Goal: Information Seeking & Learning: Compare options

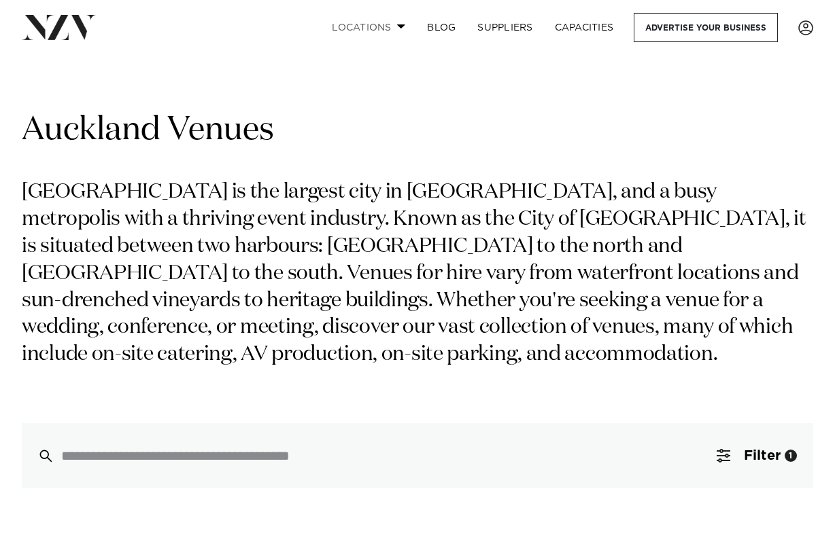
click at [392, 20] on link "Locations" at bounding box center [368, 27] width 95 height 29
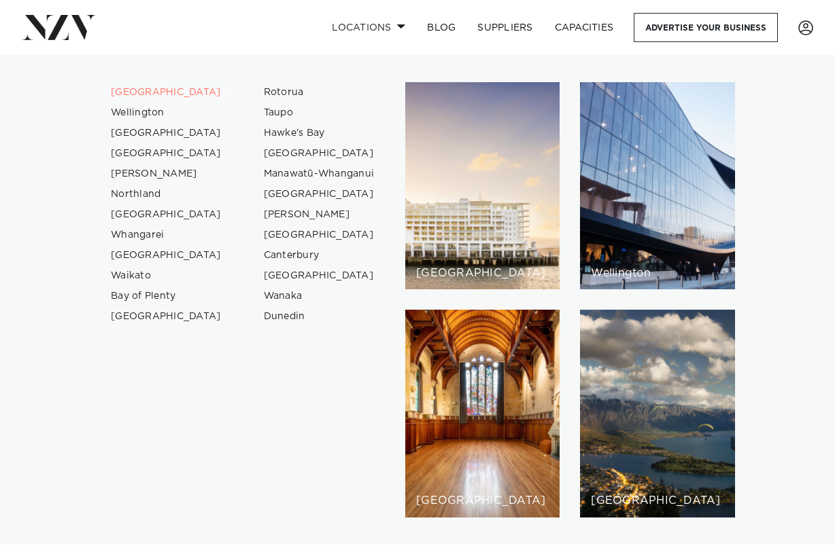
click at [122, 91] on link "[GEOGRAPHIC_DATA]" at bounding box center [166, 92] width 133 height 20
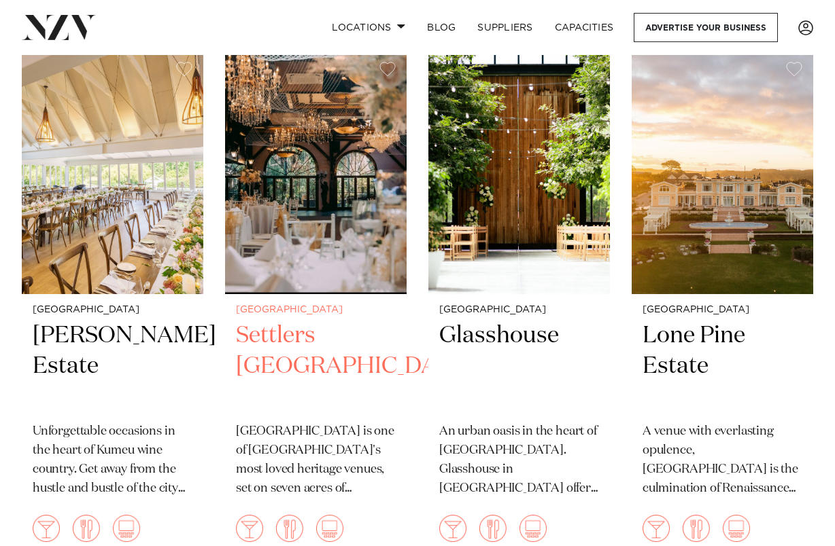
scroll to position [1096, 0]
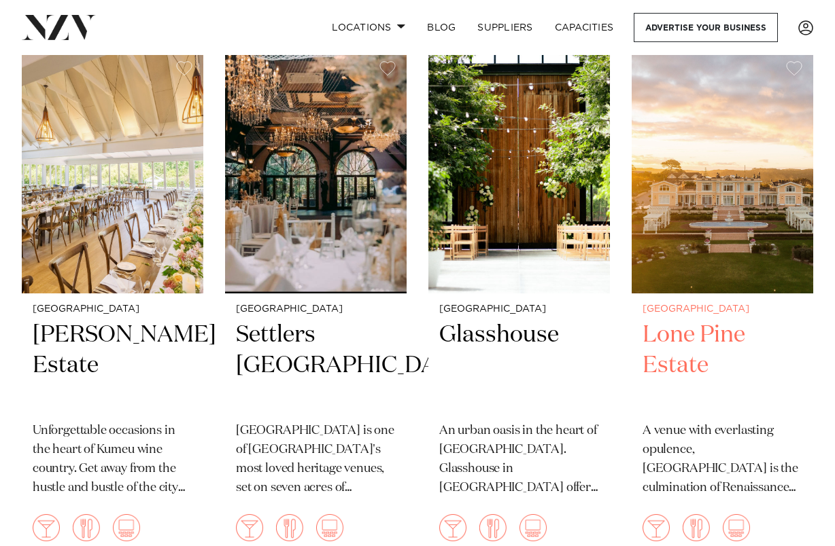
click at [754, 145] on img at bounding box center [721, 171] width 181 height 243
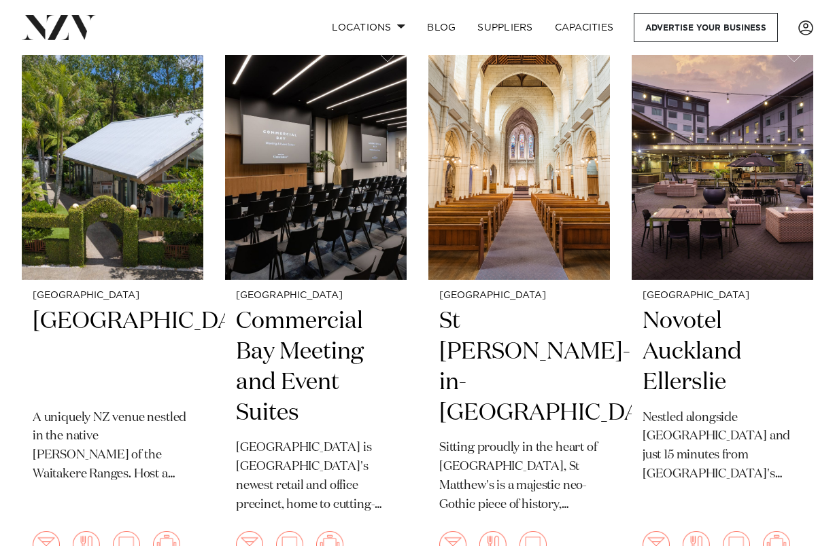
scroll to position [4337, 0]
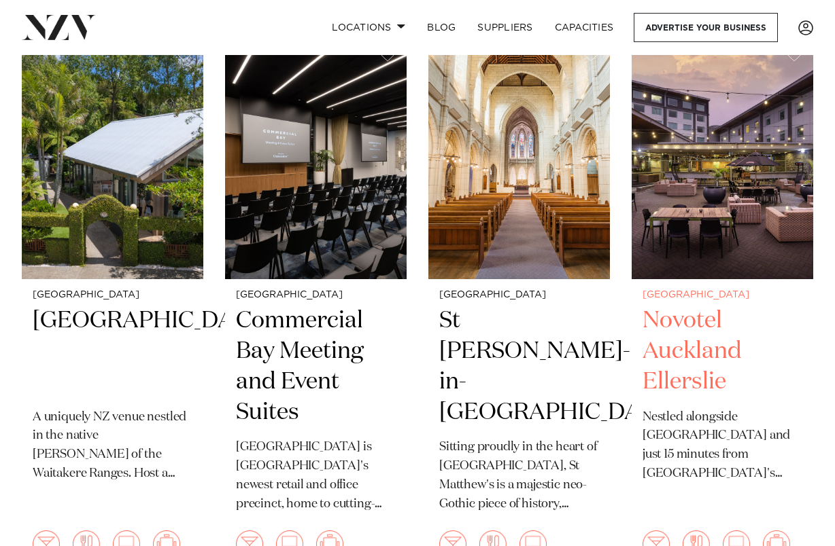
click at [777, 146] on img at bounding box center [721, 157] width 181 height 243
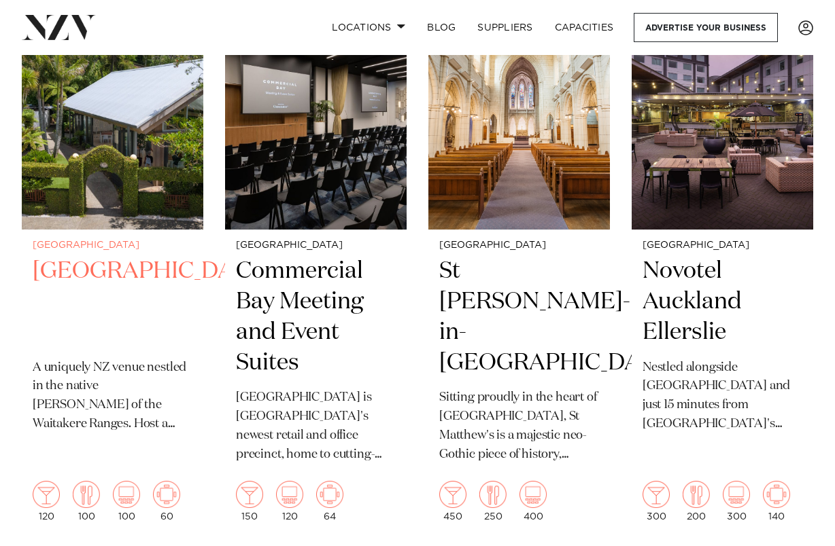
scroll to position [4394, 0]
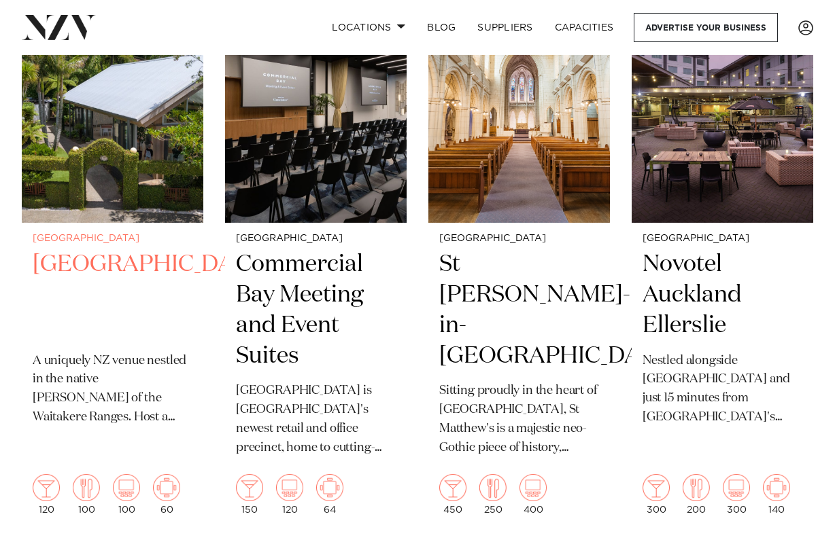
click at [101, 126] on img at bounding box center [112, 101] width 181 height 243
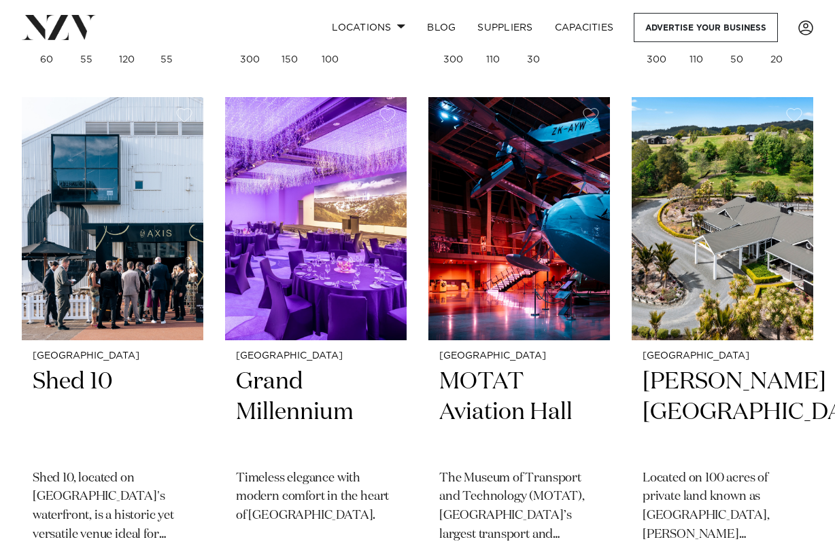
scroll to position [5939, 0]
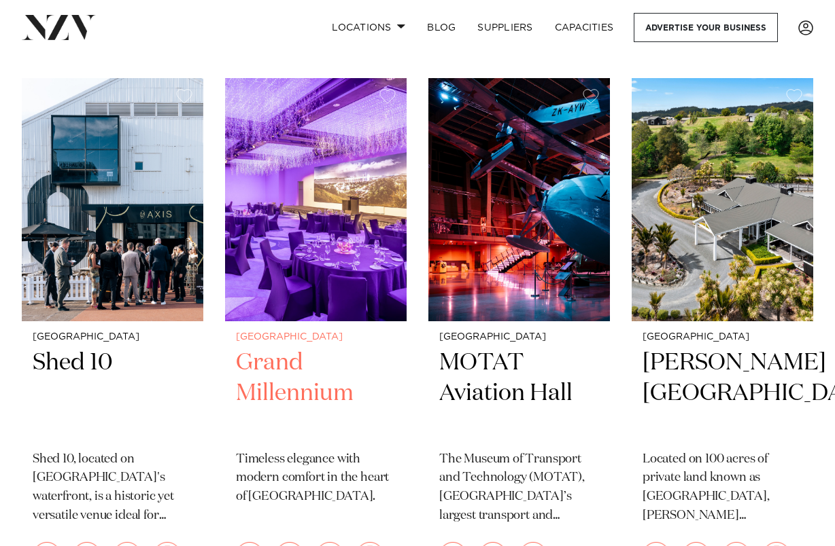
click at [357, 205] on img at bounding box center [315, 199] width 181 height 243
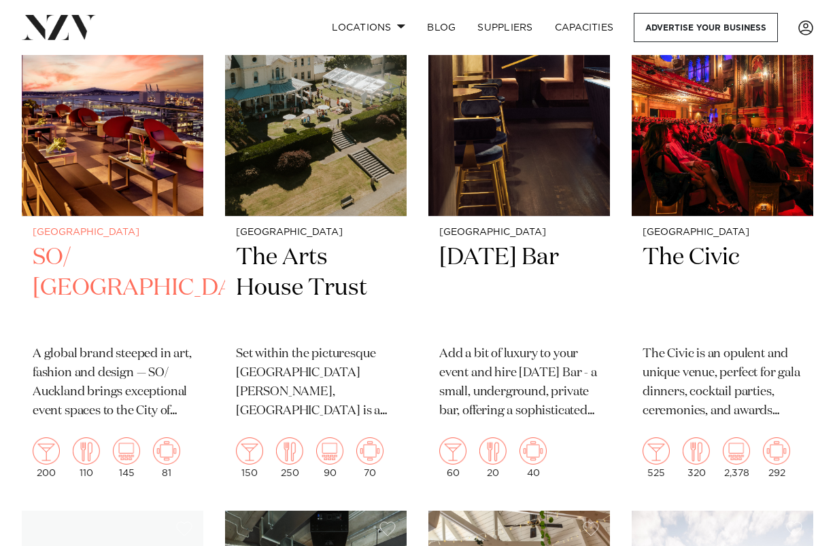
scroll to position [8214, 0]
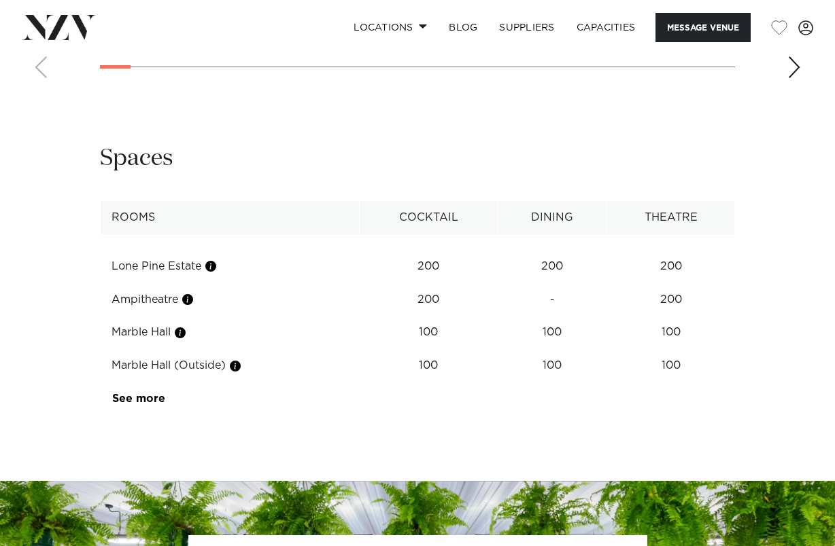
scroll to position [1849, 0]
click at [140, 393] on link "See more" at bounding box center [165, 398] width 106 height 11
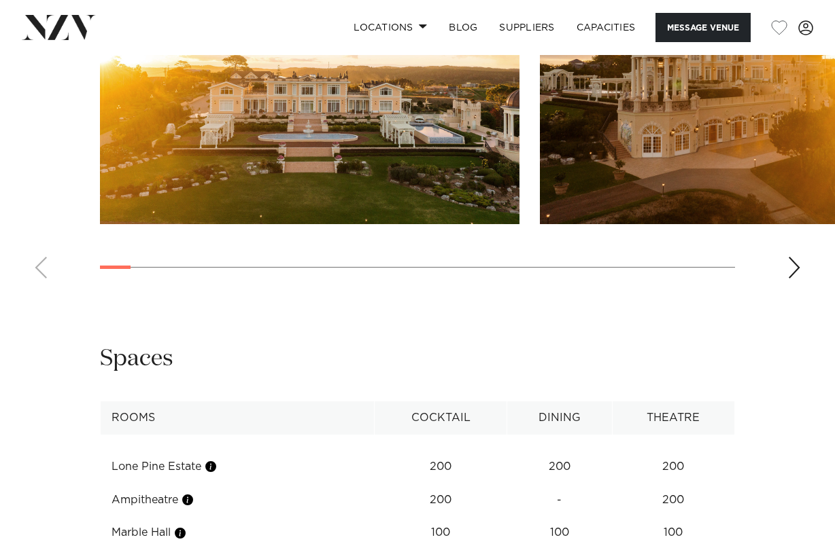
scroll to position [1623, 0]
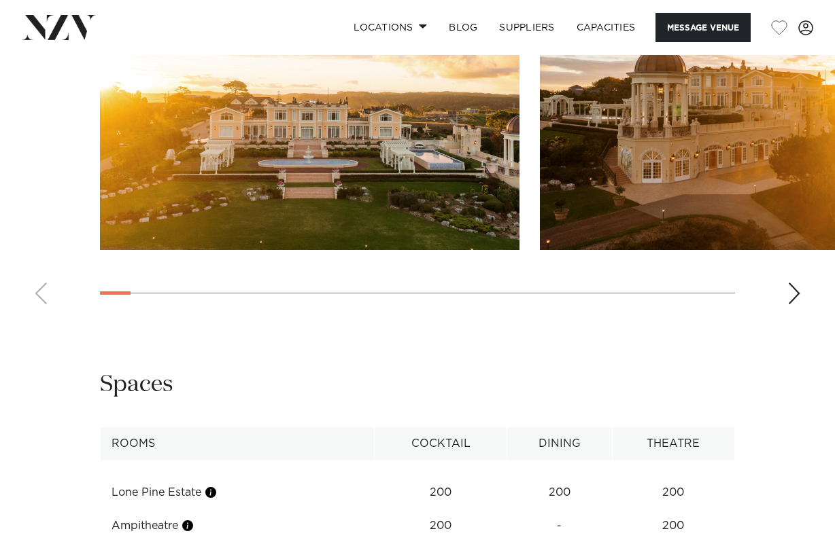
click at [788, 283] on div "Next slide" at bounding box center [794, 294] width 14 height 22
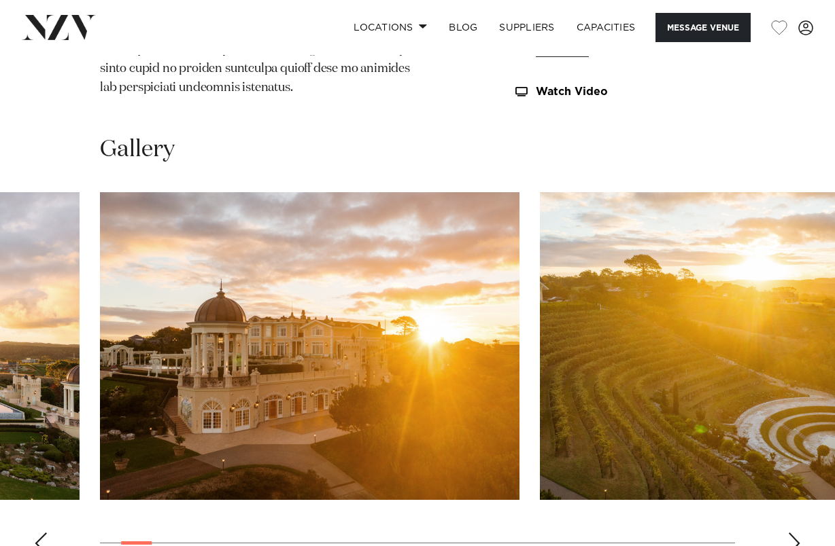
scroll to position [1331, 0]
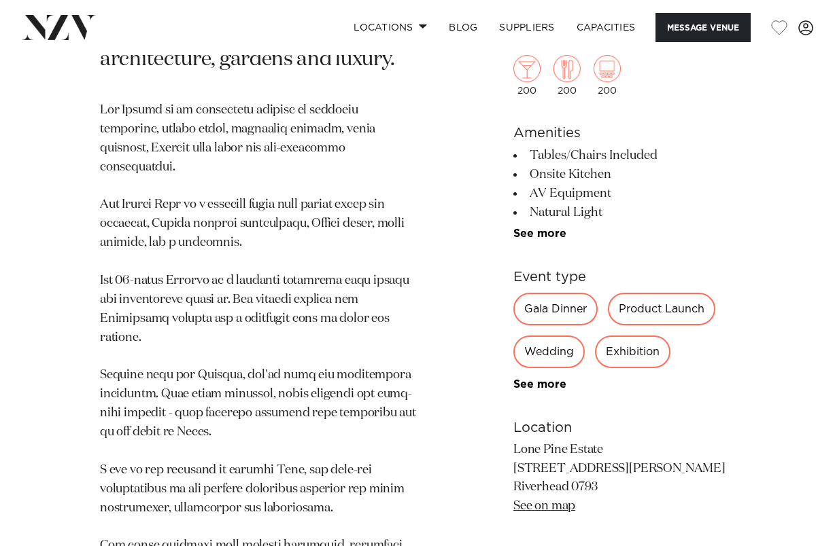
scroll to position [698, 0]
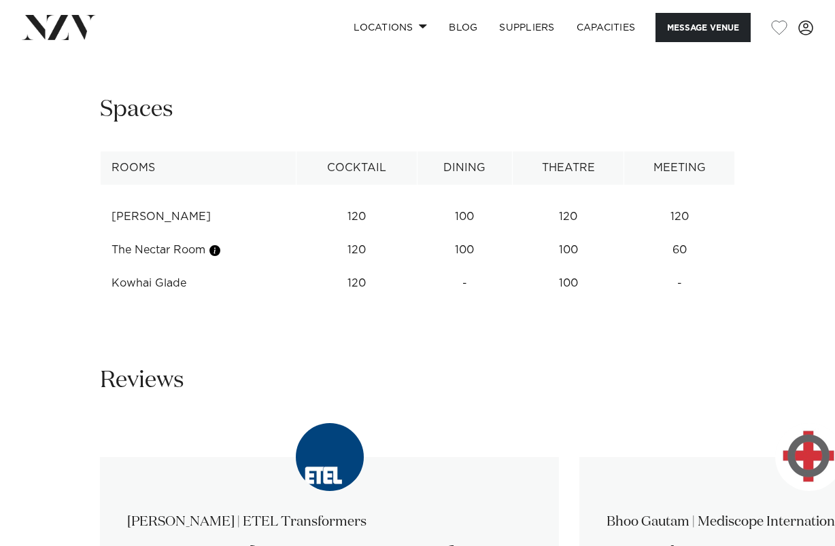
scroll to position [1957, 0]
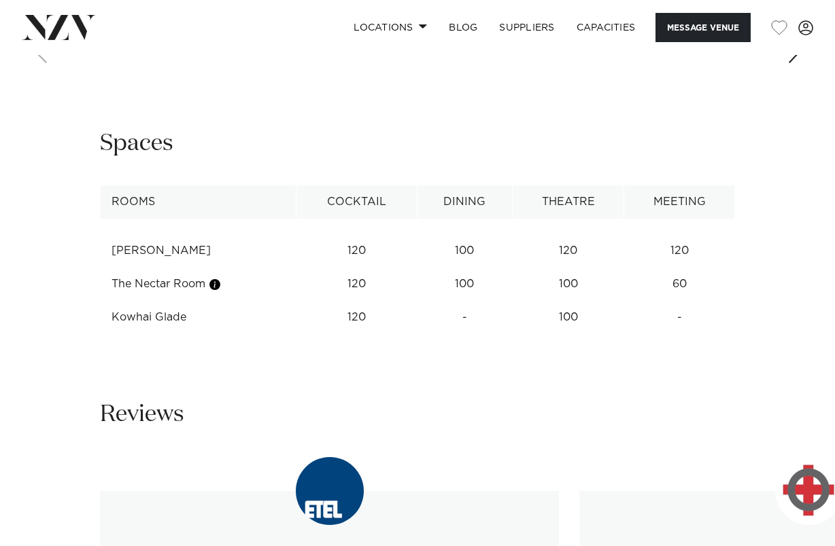
click at [791, 63] on div "Next slide" at bounding box center [794, 52] width 14 height 22
click at [795, 63] on div "Next slide" at bounding box center [794, 52] width 14 height 22
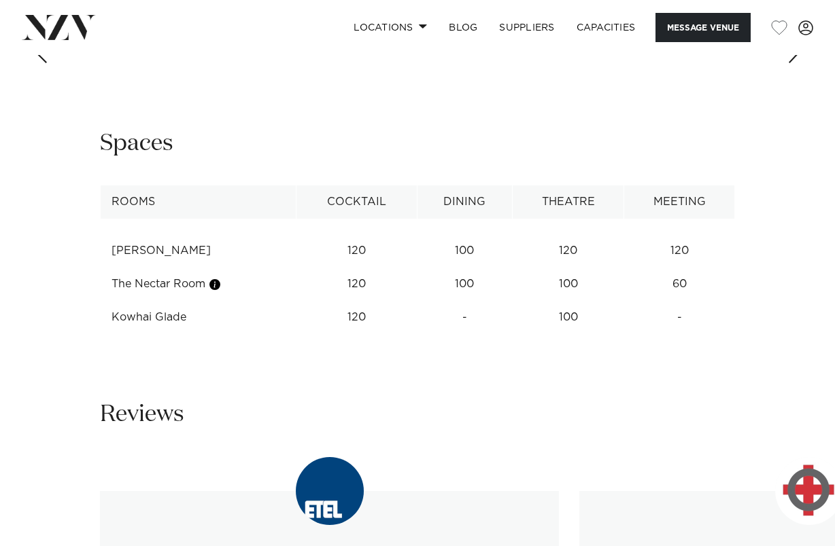
click at [795, 63] on div "Next slide" at bounding box center [794, 52] width 14 height 22
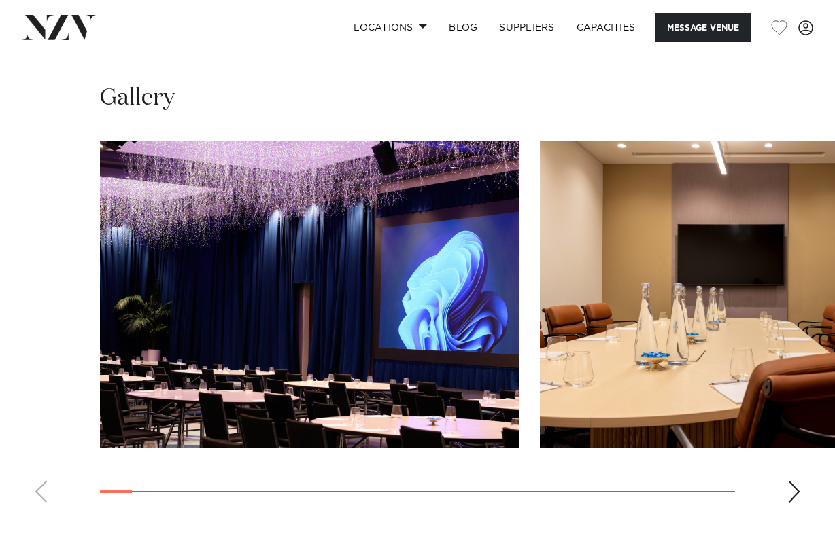
scroll to position [1211, 0]
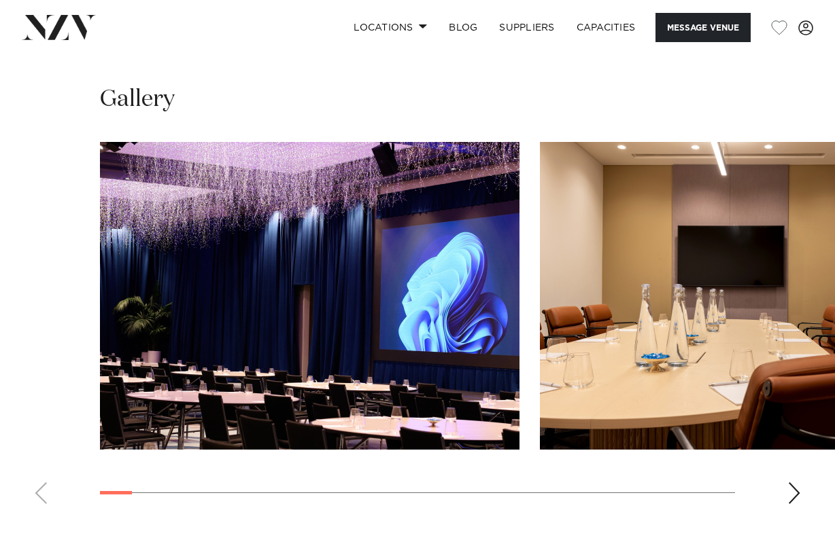
click at [793, 483] on div "Next slide" at bounding box center [794, 494] width 14 height 22
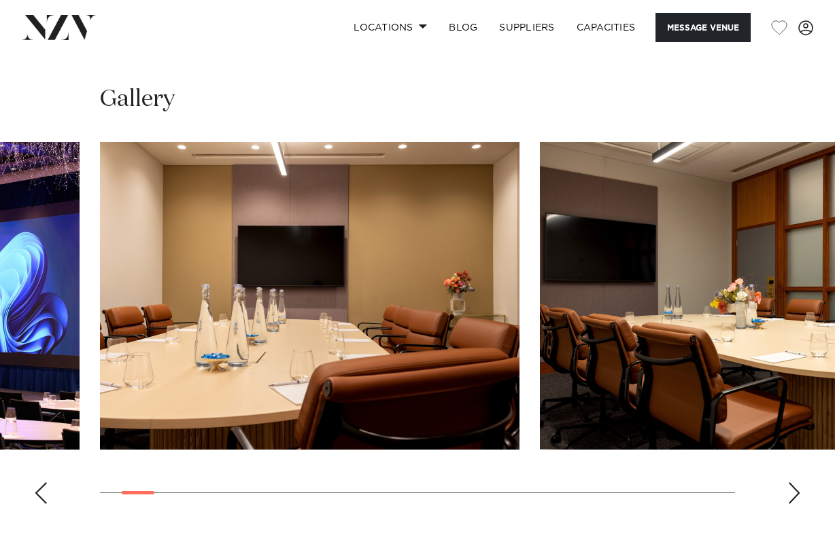
click at [793, 483] on div "Next slide" at bounding box center [794, 494] width 14 height 22
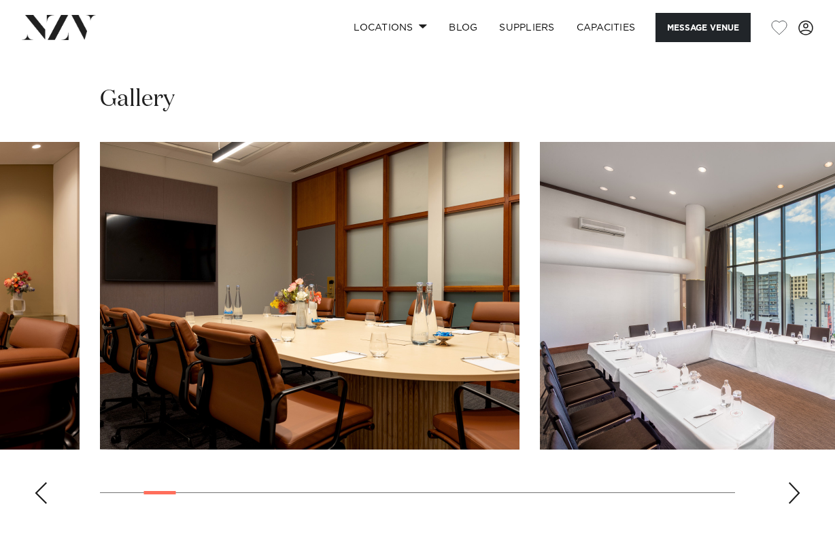
click at [793, 483] on div "Next slide" at bounding box center [794, 494] width 14 height 22
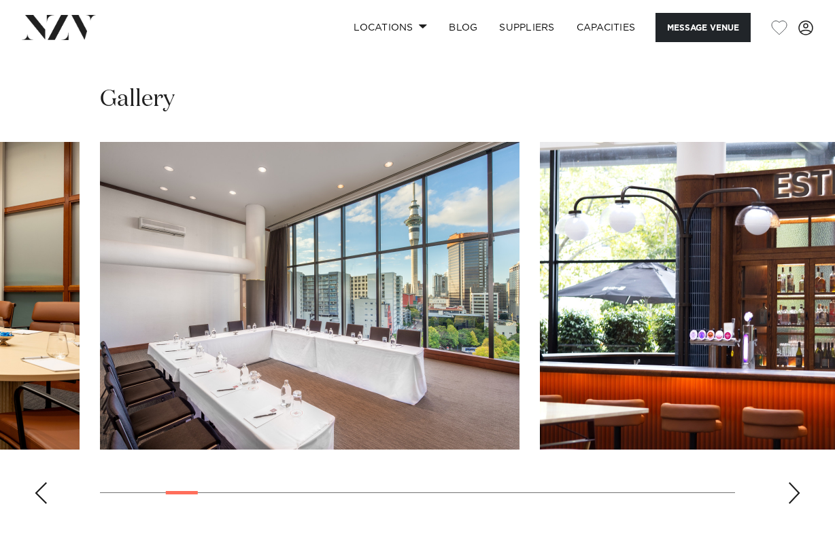
click at [793, 483] on div "Next slide" at bounding box center [794, 494] width 14 height 22
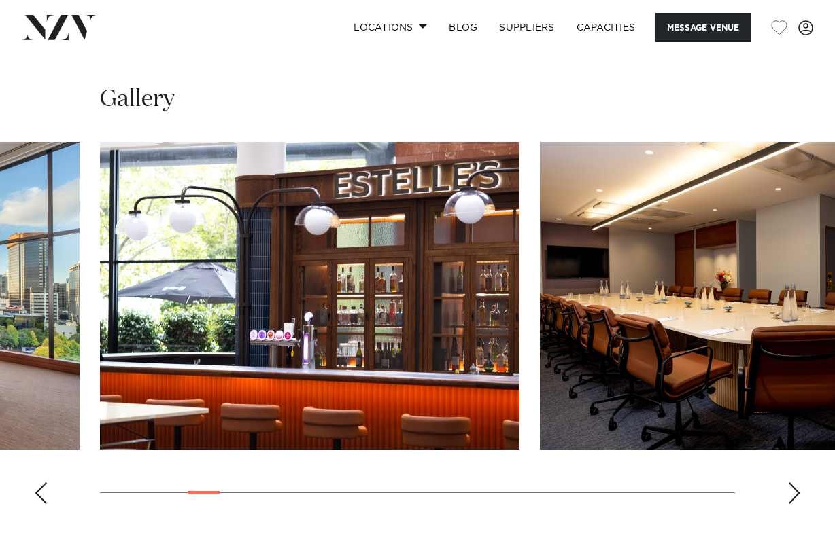
click at [793, 483] on div "Next slide" at bounding box center [794, 494] width 14 height 22
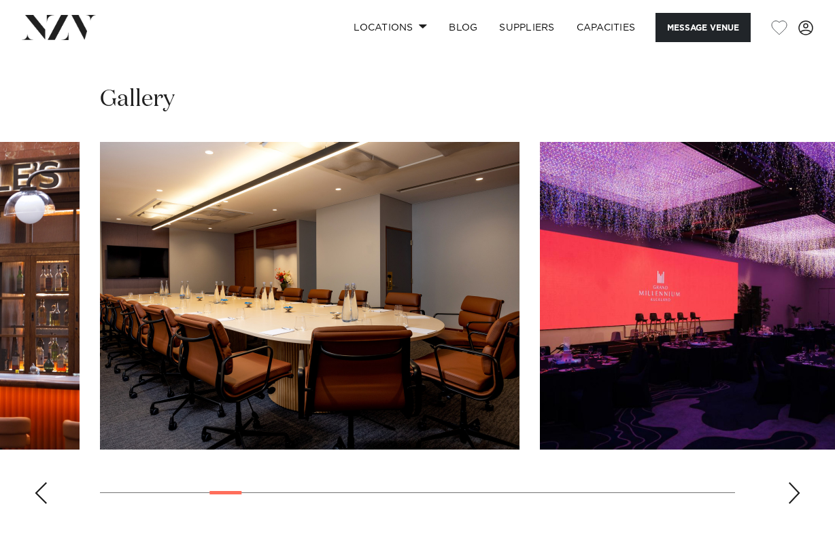
click at [793, 483] on div "Next slide" at bounding box center [794, 494] width 14 height 22
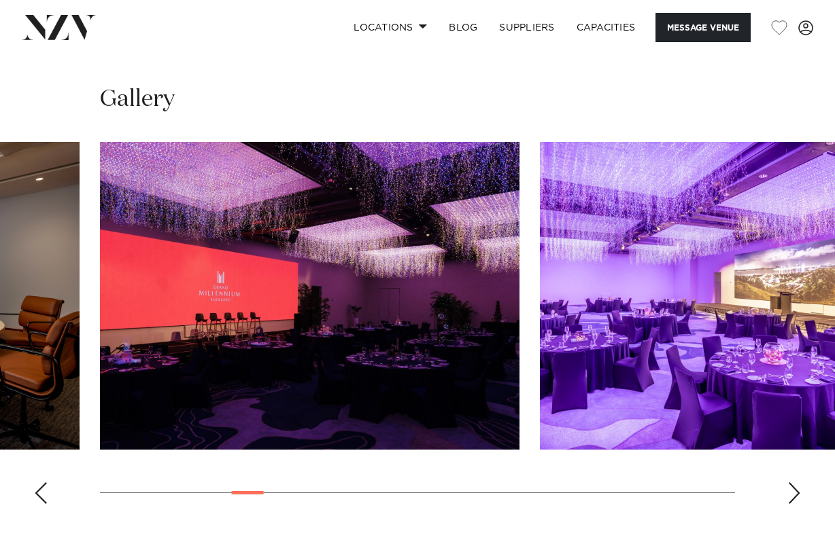
click at [793, 483] on div "Next slide" at bounding box center [794, 494] width 14 height 22
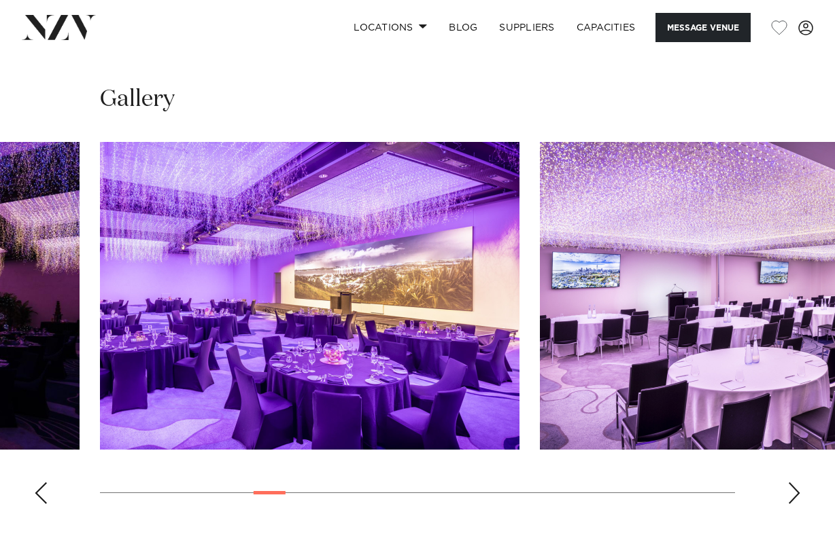
click at [793, 483] on div "Next slide" at bounding box center [794, 494] width 14 height 22
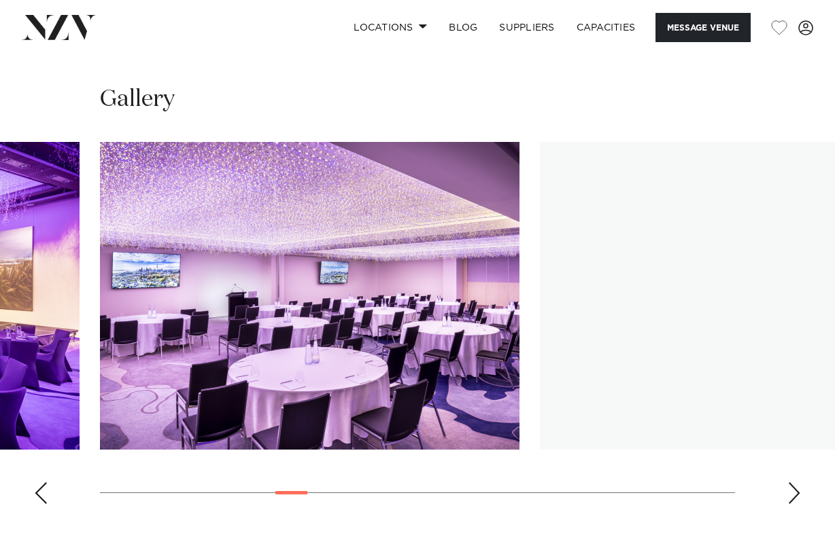
click at [793, 483] on div "Next slide" at bounding box center [794, 494] width 14 height 22
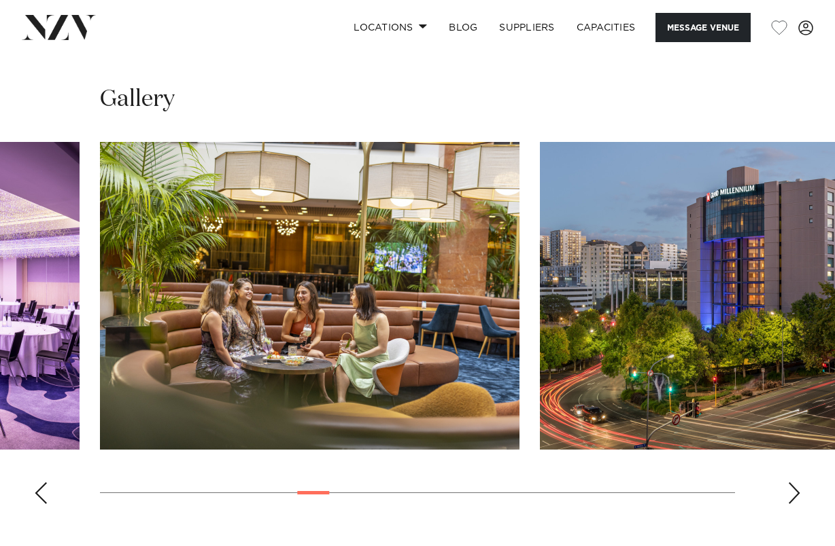
click at [792, 444] on swiper-container at bounding box center [417, 328] width 835 height 373
click at [796, 483] on div "Next slide" at bounding box center [794, 494] width 14 height 22
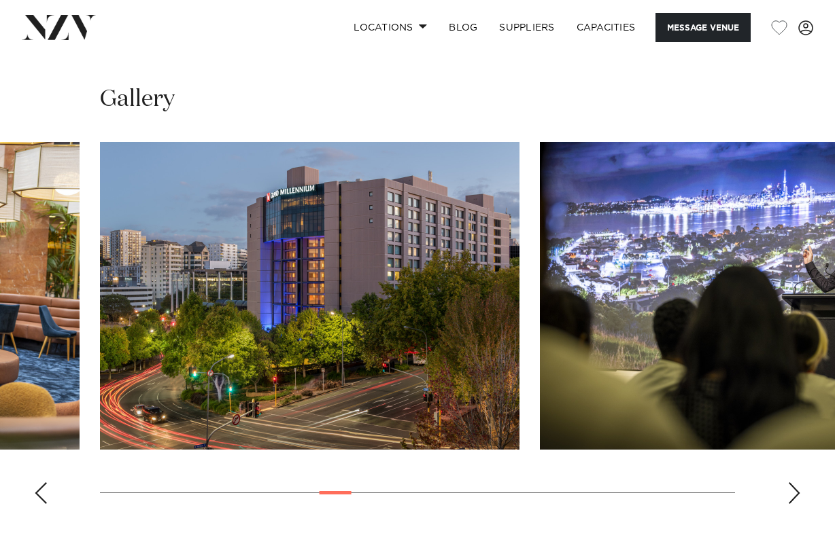
click at [796, 483] on div "Next slide" at bounding box center [794, 494] width 14 height 22
